Goal: Information Seeking & Learning: Learn about a topic

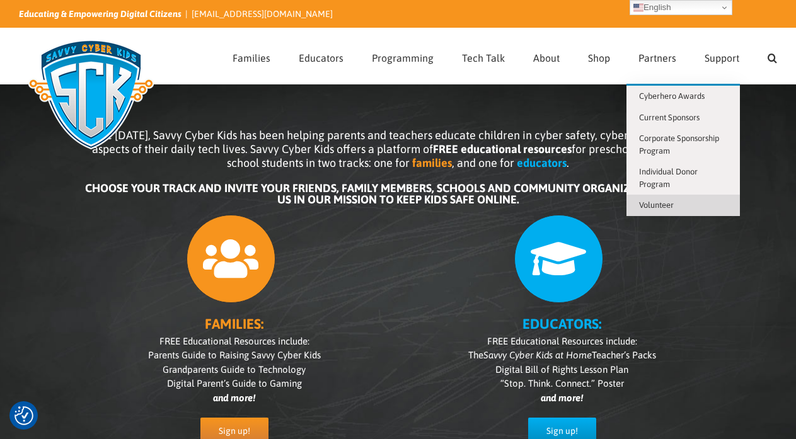
click at [666, 201] on span "Volunteer" at bounding box center [656, 205] width 35 height 9
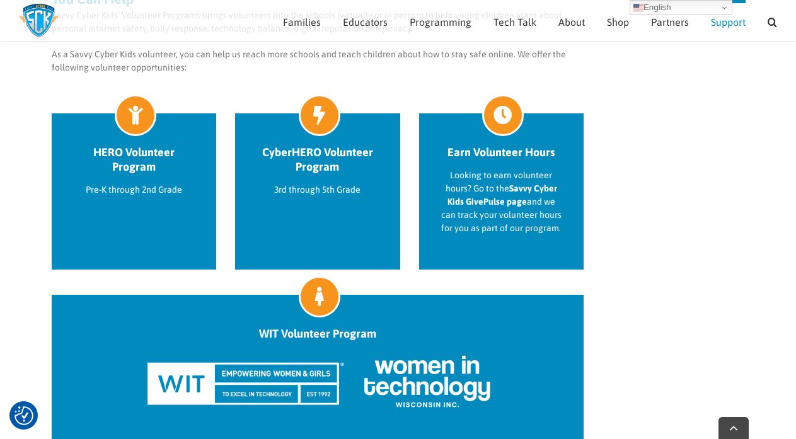
scroll to position [561, 0]
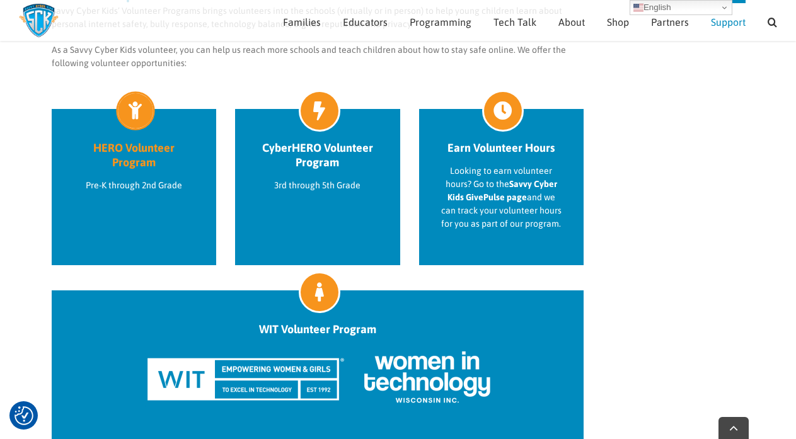
click at [149, 148] on h2 "HERO Volunteer Program" at bounding box center [134, 155] width 121 height 29
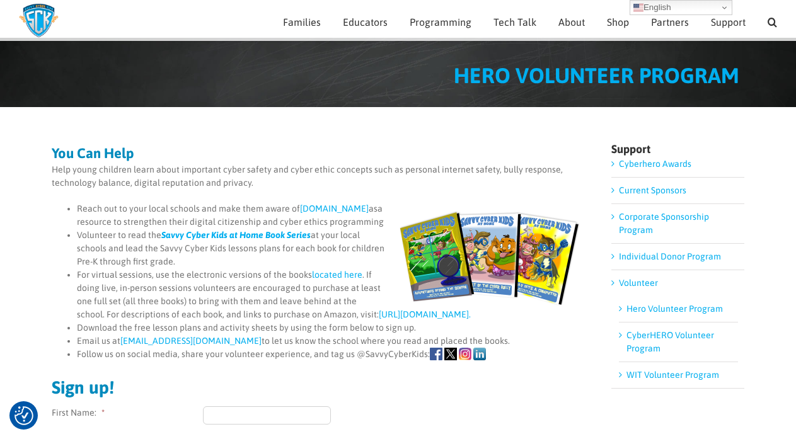
scroll to position [30, 0]
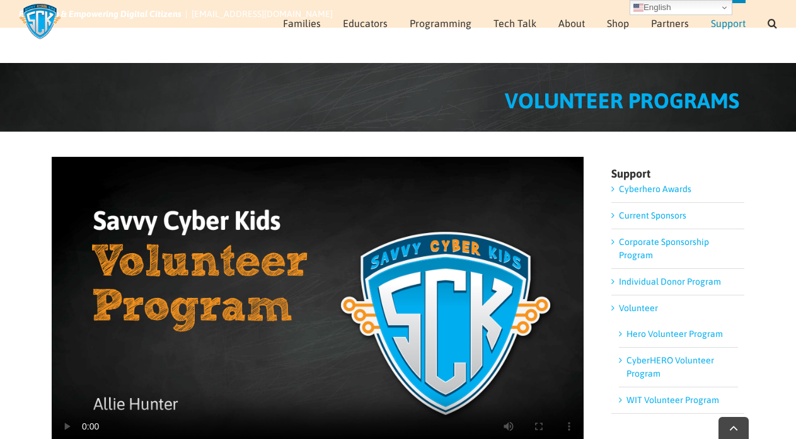
scroll to position [602, 0]
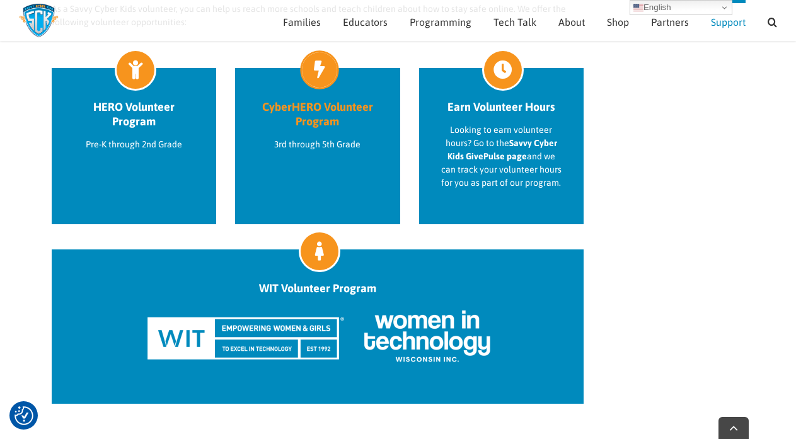
click at [294, 104] on h2 "CyberHERO Volunteer Program" at bounding box center [317, 114] width 121 height 29
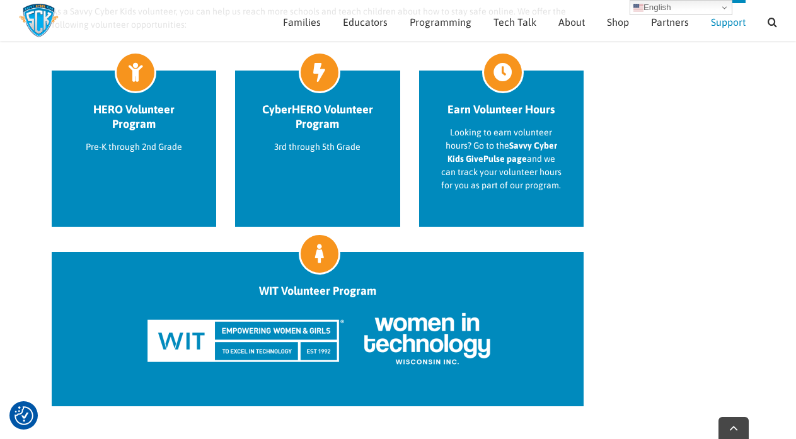
scroll to position [601, 0]
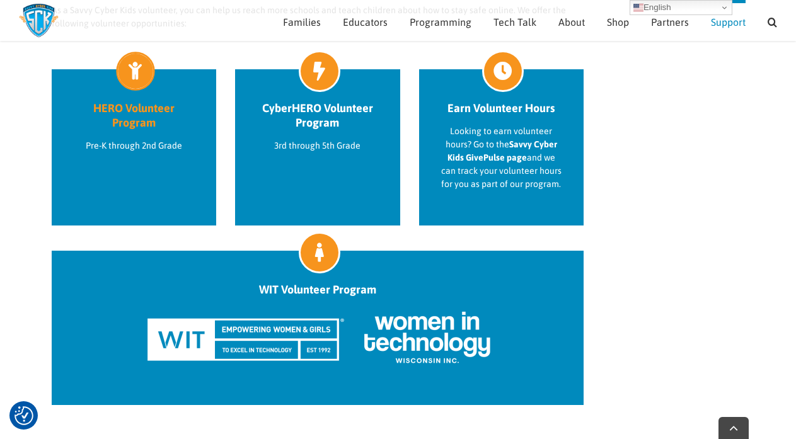
click at [139, 113] on h2 "HERO Volunteer Program" at bounding box center [134, 115] width 121 height 29
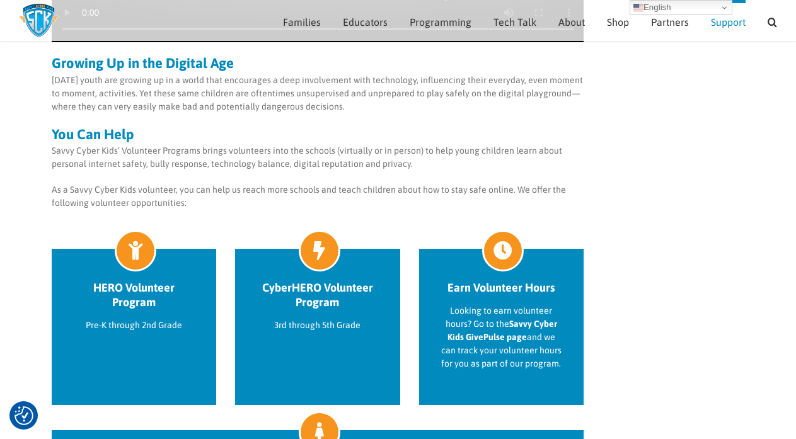
scroll to position [417, 0]
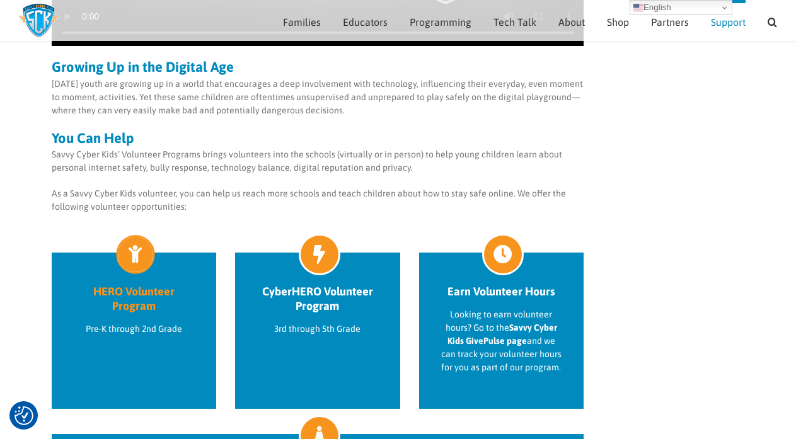
click at [128, 261] on icon at bounding box center [135, 254] width 35 height 35
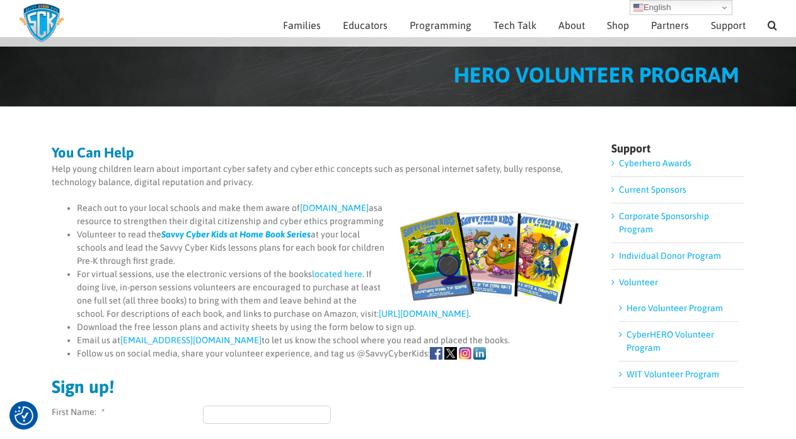
scroll to position [39, 0]
